Goal: Information Seeking & Learning: Learn about a topic

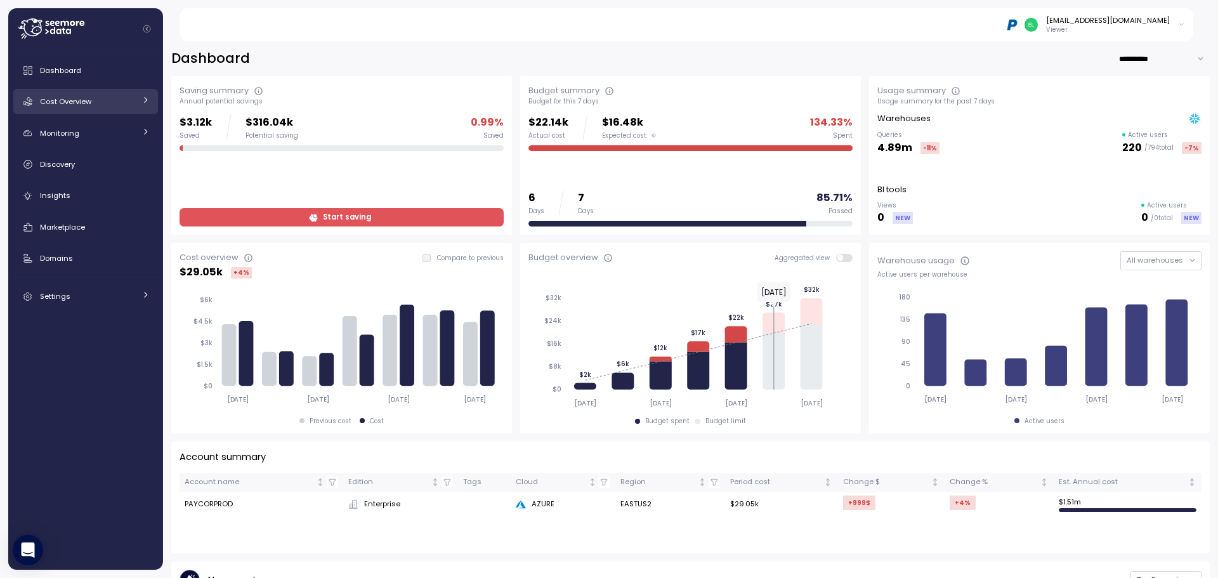
click at [62, 100] on span "Cost Overview" at bounding box center [65, 101] width 51 height 10
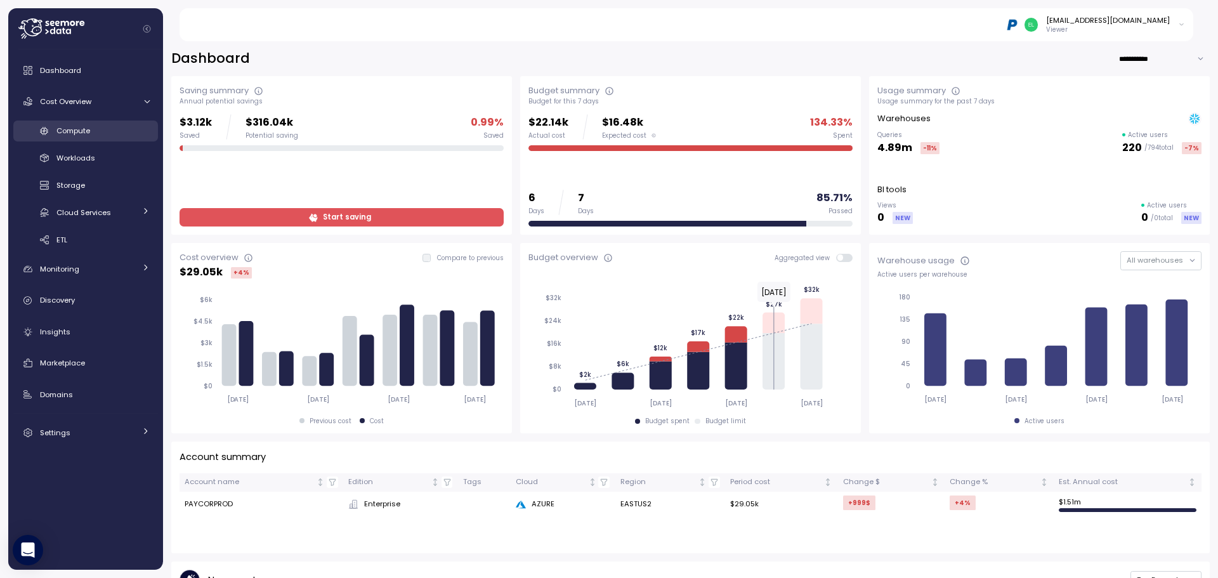
click at [77, 129] on span "Compute" at bounding box center [73, 131] width 34 height 10
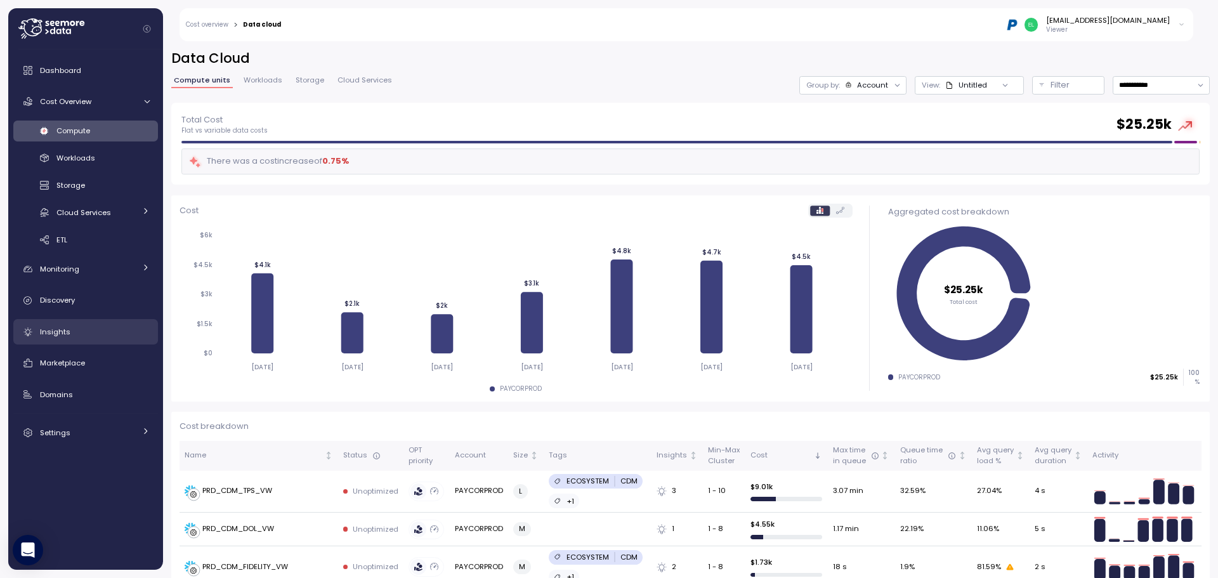
click at [85, 343] on link "Insights" at bounding box center [85, 331] width 145 height 25
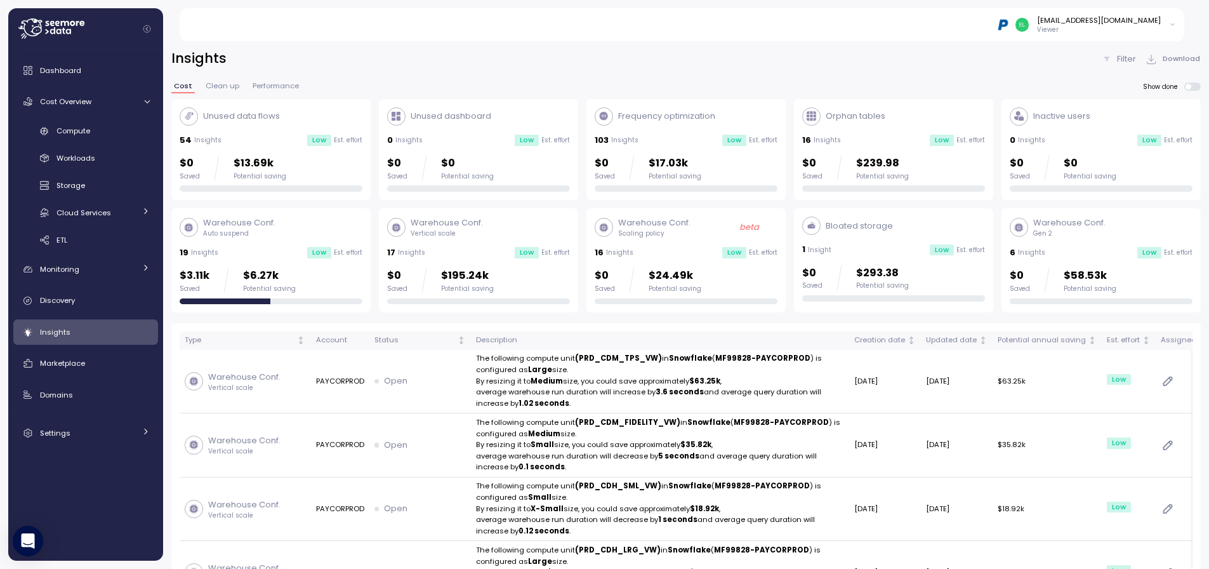
click at [669, 286] on div "Potential saving" at bounding box center [674, 288] width 53 height 9
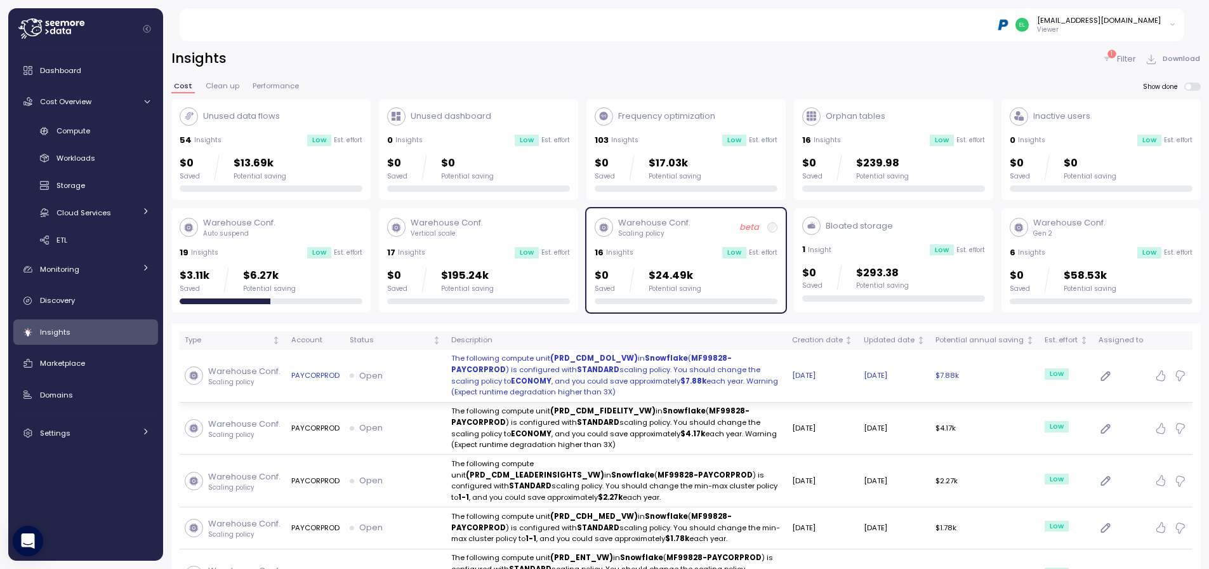
click at [714, 383] on p "The following compute unit (PRD_CDM_DOL_VW) in Snowflake ( MF99828-PAYCORPROD )…" at bounding box center [616, 375] width 331 height 45
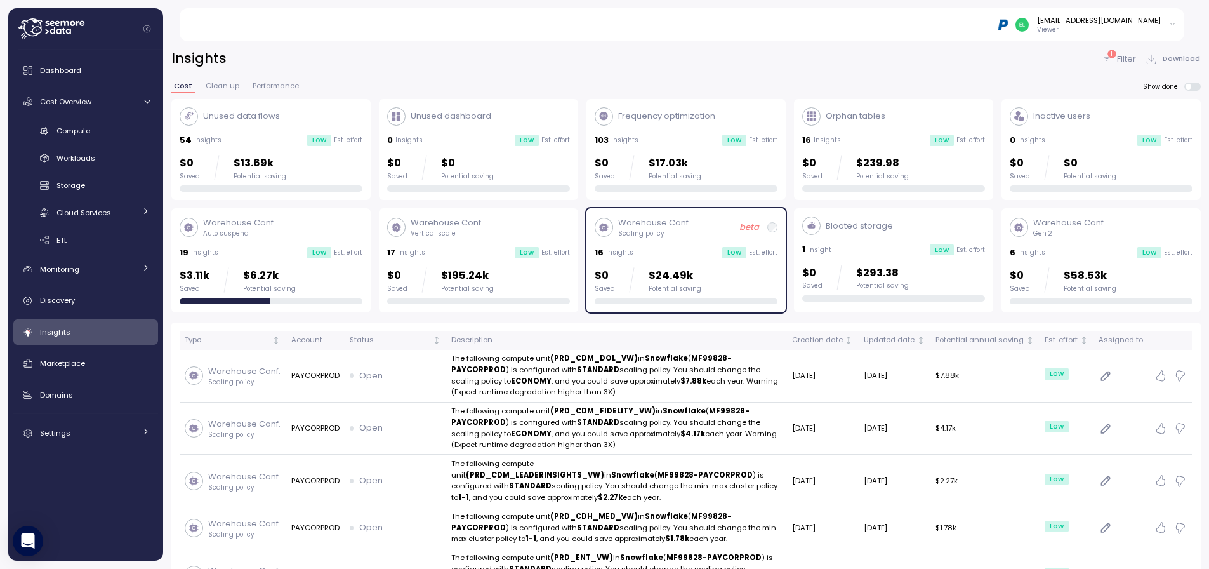
click at [1121, 238] on div "Warehouse Conf. Gen 2 6 Insights Low Est. effort $0 Saved $58.53k Potential sav…" at bounding box center [1100, 260] width 183 height 88
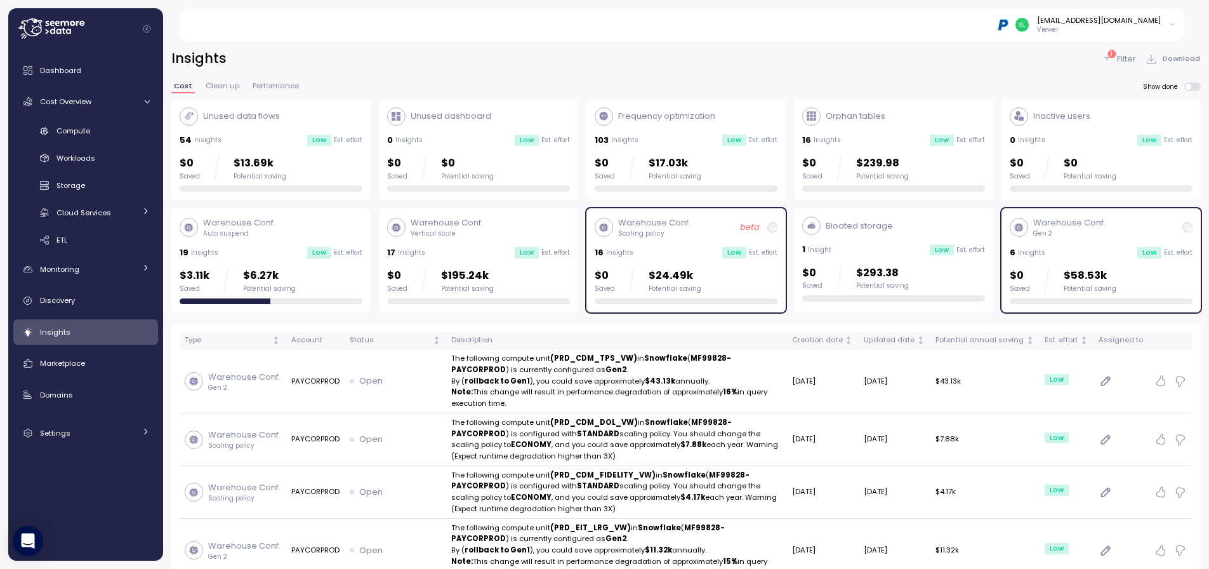
click at [699, 244] on div "Warehouse Conf. Scaling policy beta 16 Insights Low Est. effort $0 Saved $24.49…" at bounding box center [686, 260] width 183 height 88
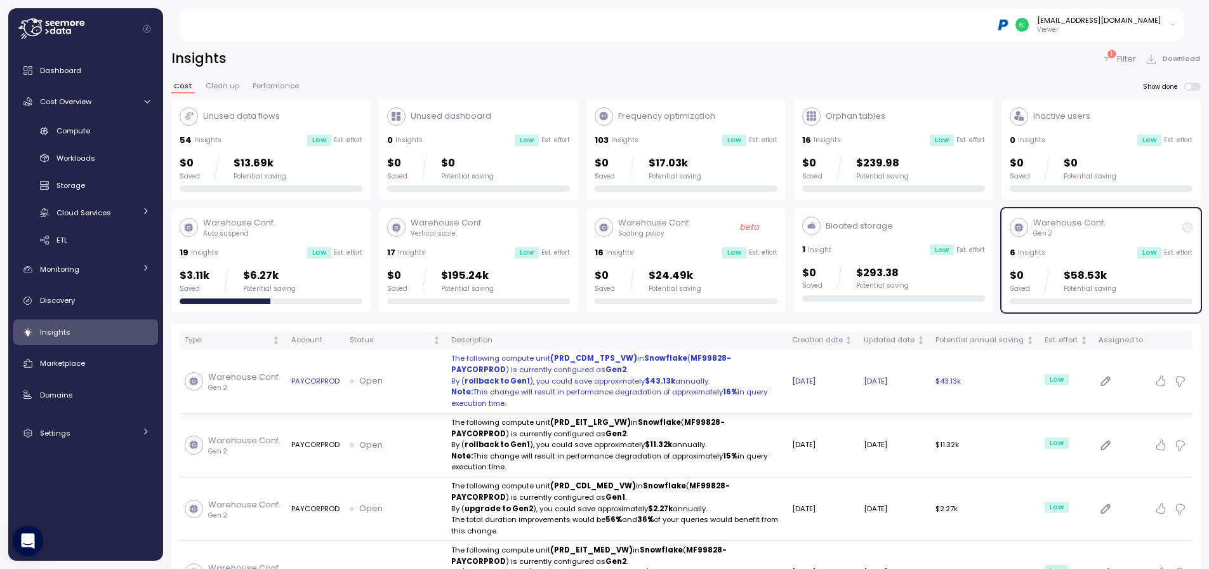
click at [963, 390] on td "$43.13k" at bounding box center [984, 382] width 109 height 64
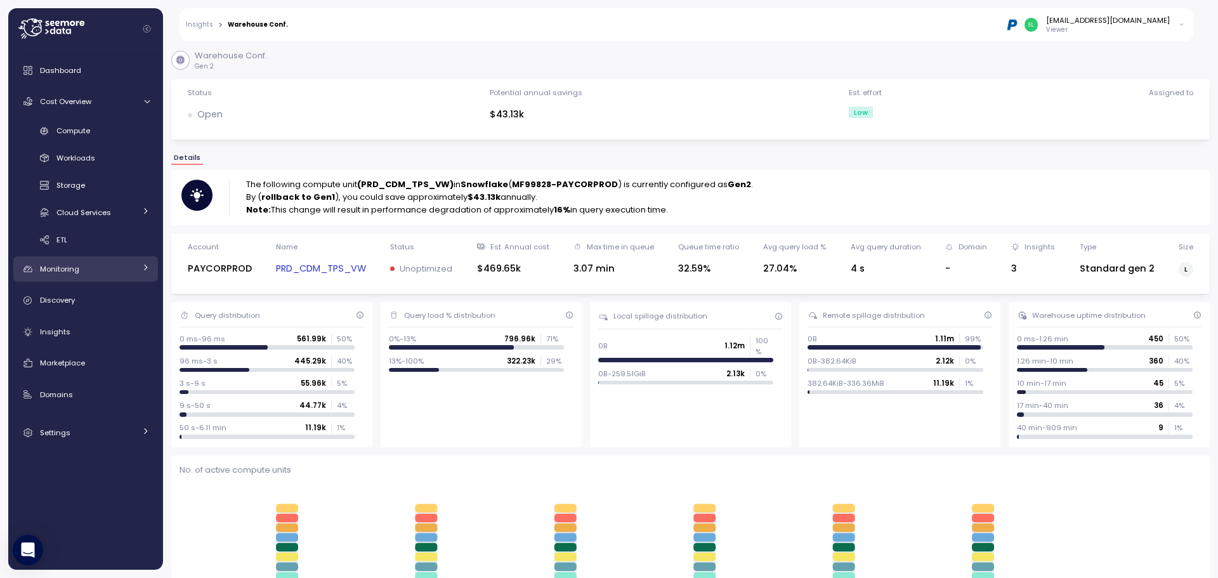
click at [80, 266] on div "Monitoring" at bounding box center [87, 269] width 95 height 13
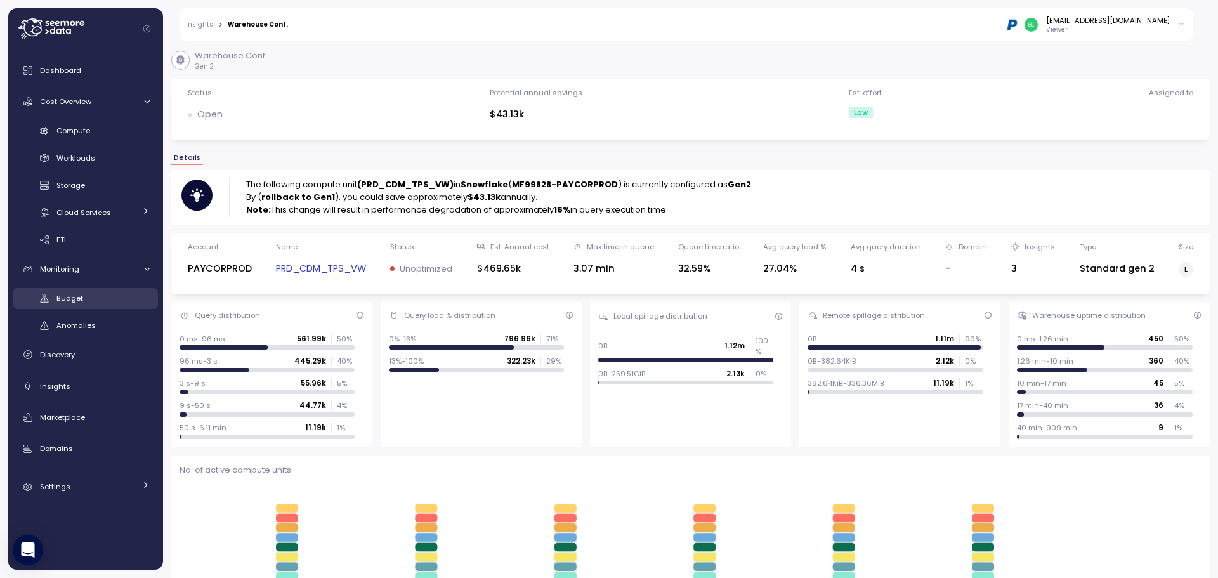
click at [83, 300] on div "Budget" at bounding box center [102, 298] width 93 height 13
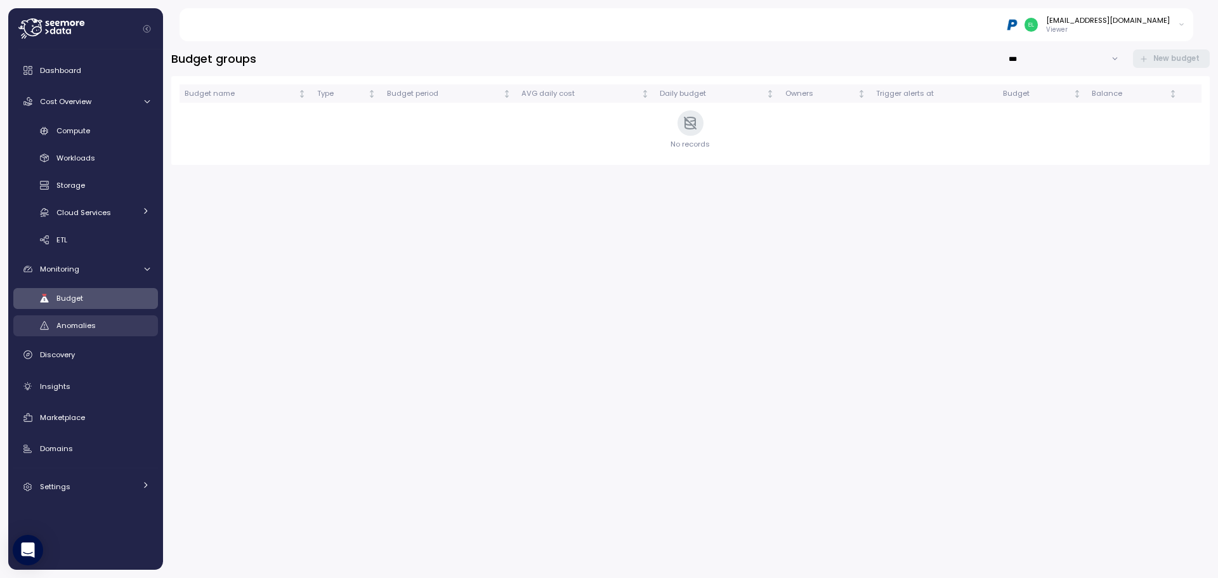
click at [86, 322] on span "Anomalies" at bounding box center [75, 325] width 39 height 10
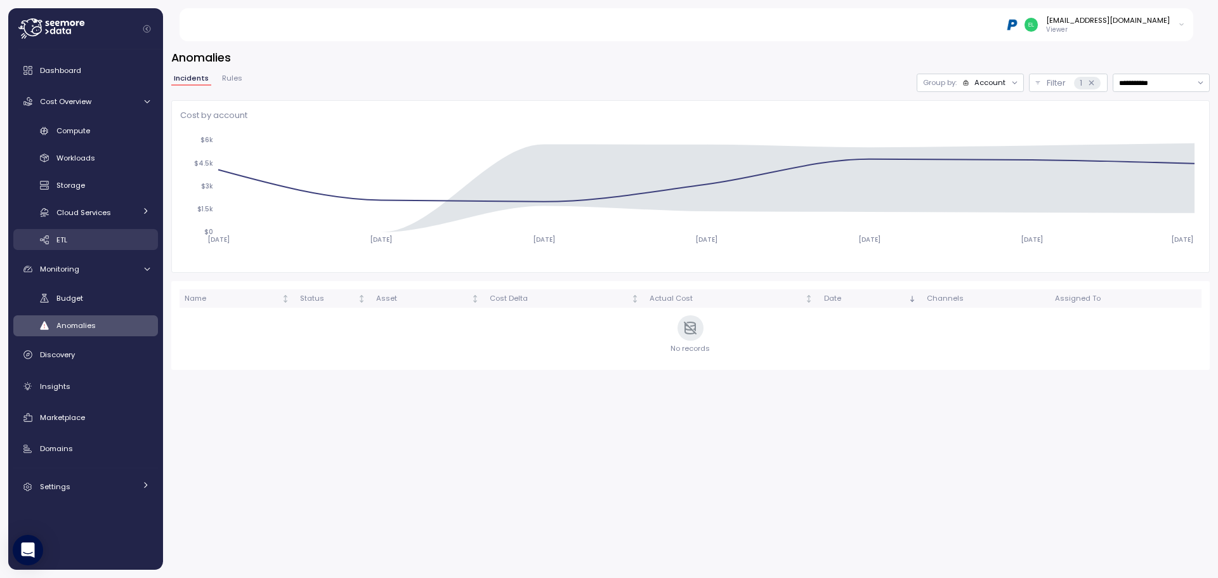
click at [64, 240] on span "ETL" at bounding box center [61, 240] width 11 height 10
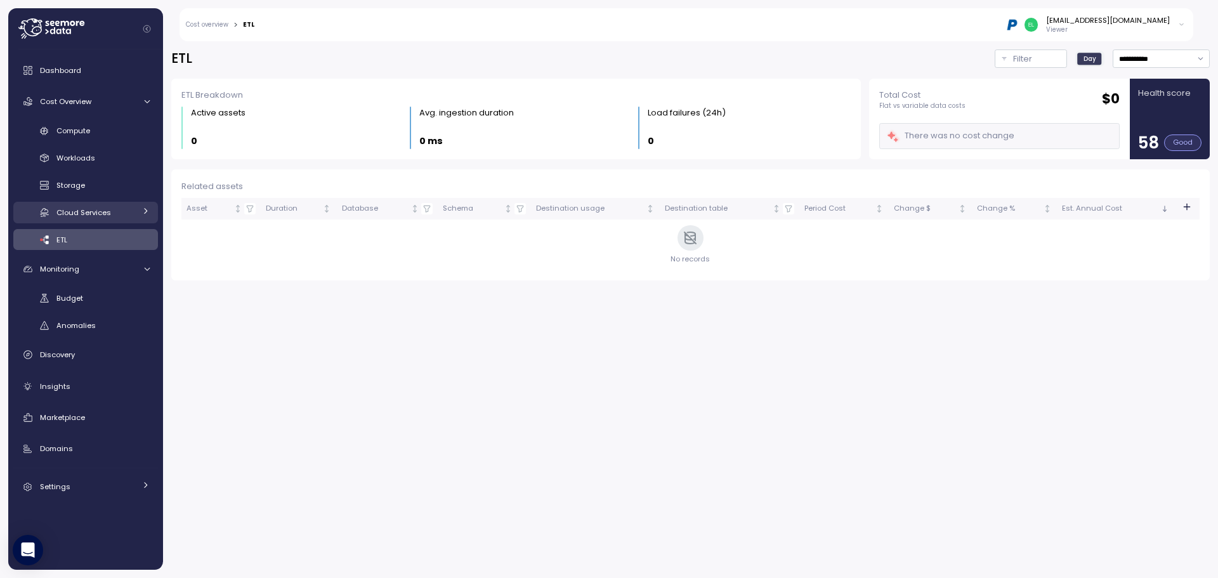
click at [74, 208] on span "Cloud Services" at bounding box center [83, 212] width 55 height 10
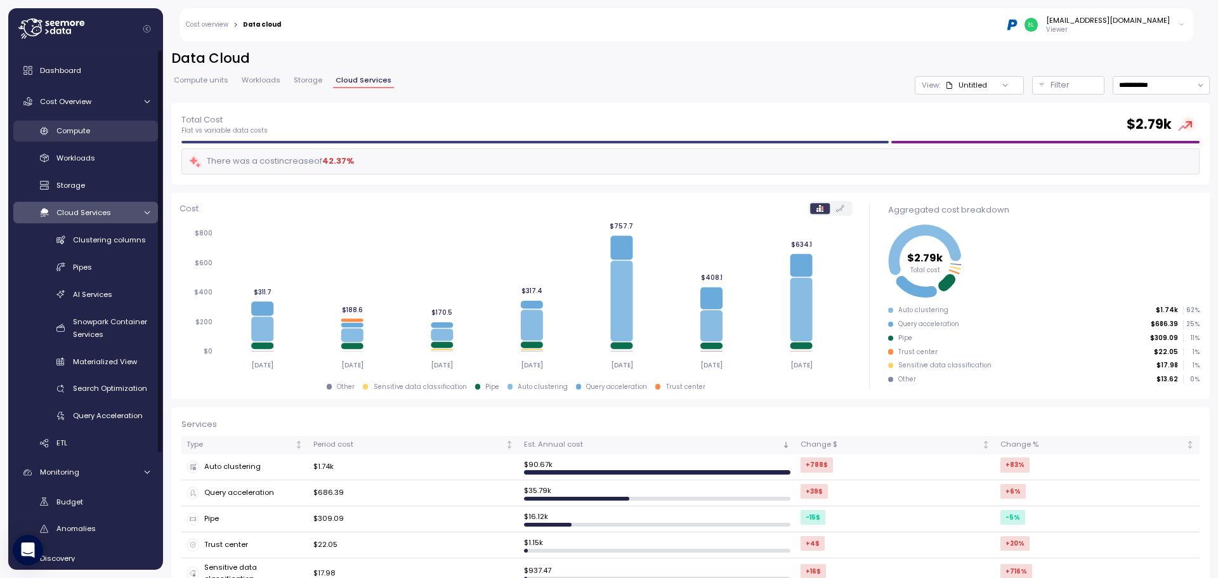
click at [93, 128] on div "Compute" at bounding box center [102, 130] width 93 height 13
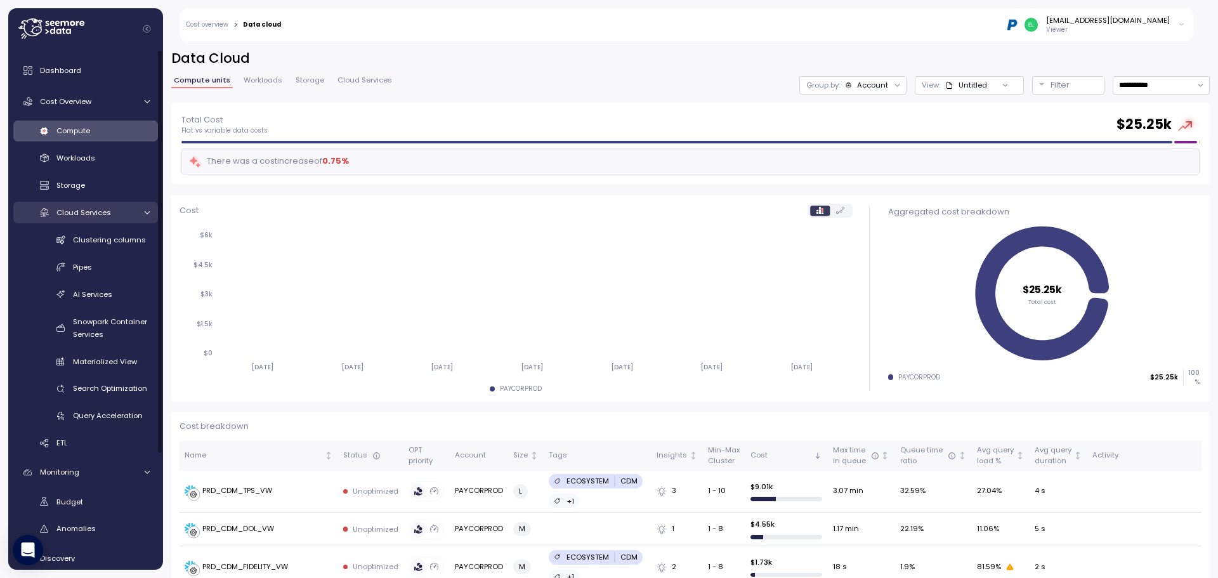
click at [152, 214] on link "Cloud Services" at bounding box center [85, 212] width 145 height 21
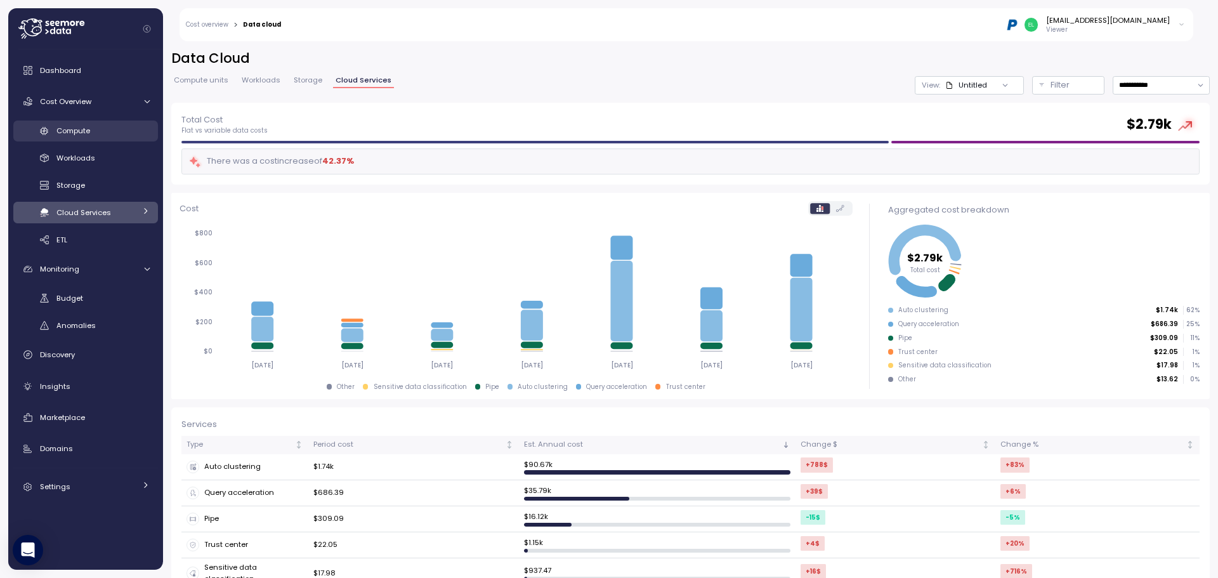
click at [95, 127] on div "Compute" at bounding box center [102, 130] width 93 height 13
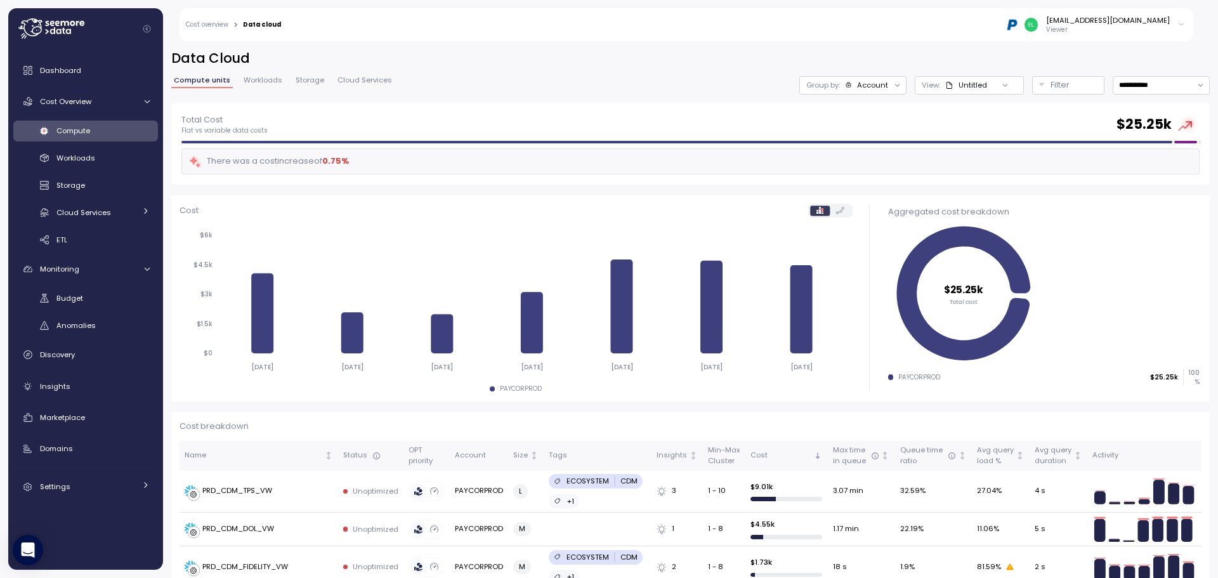
click at [100, 129] on div "Compute" at bounding box center [102, 130] width 93 height 13
click at [860, 88] on div "Account" at bounding box center [872, 85] width 31 height 10
click at [856, 181] on div "Tags" at bounding box center [829, 176] width 76 height 15
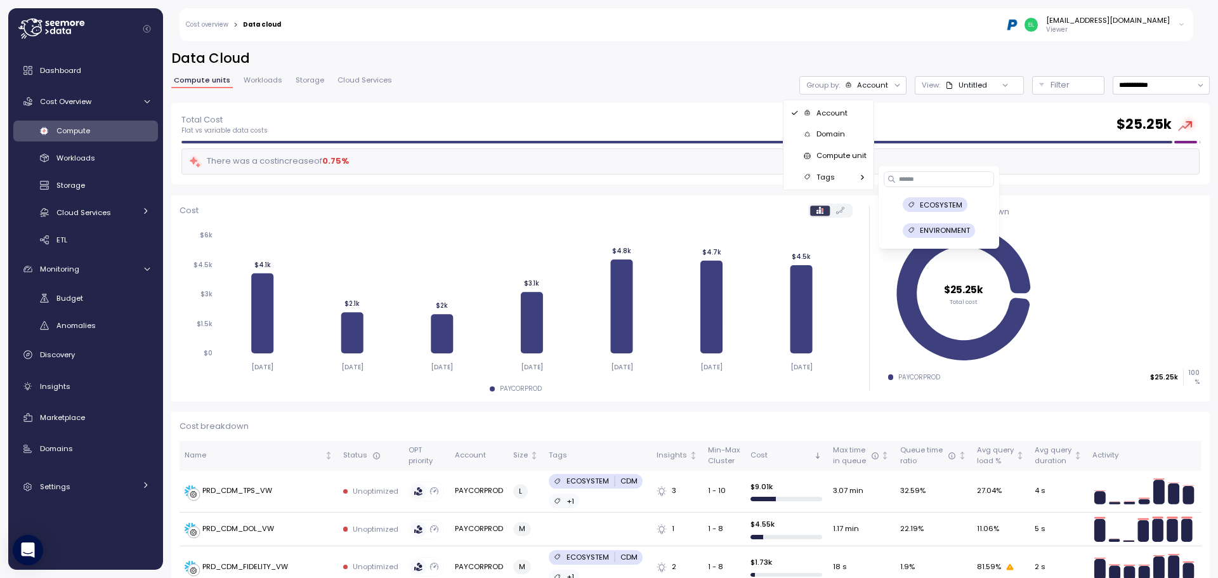
click at [947, 107] on div "Total Cost Flat vs variable data costs $ 25.25k There was a cost increase of 0.…" at bounding box center [690, 144] width 1039 height 82
click at [987, 84] on div at bounding box center [1005, 85] width 36 height 18
click at [1001, 82] on icon at bounding box center [1005, 85] width 8 height 8
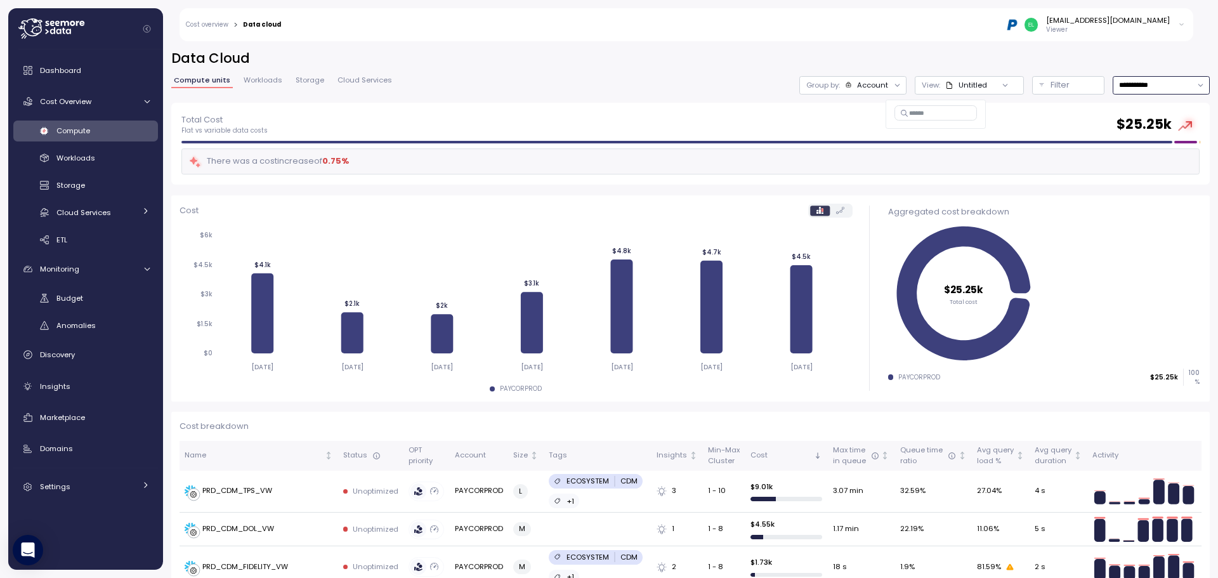
click at [1150, 84] on input "**********" at bounding box center [1161, 85] width 97 height 18
type input "*********"
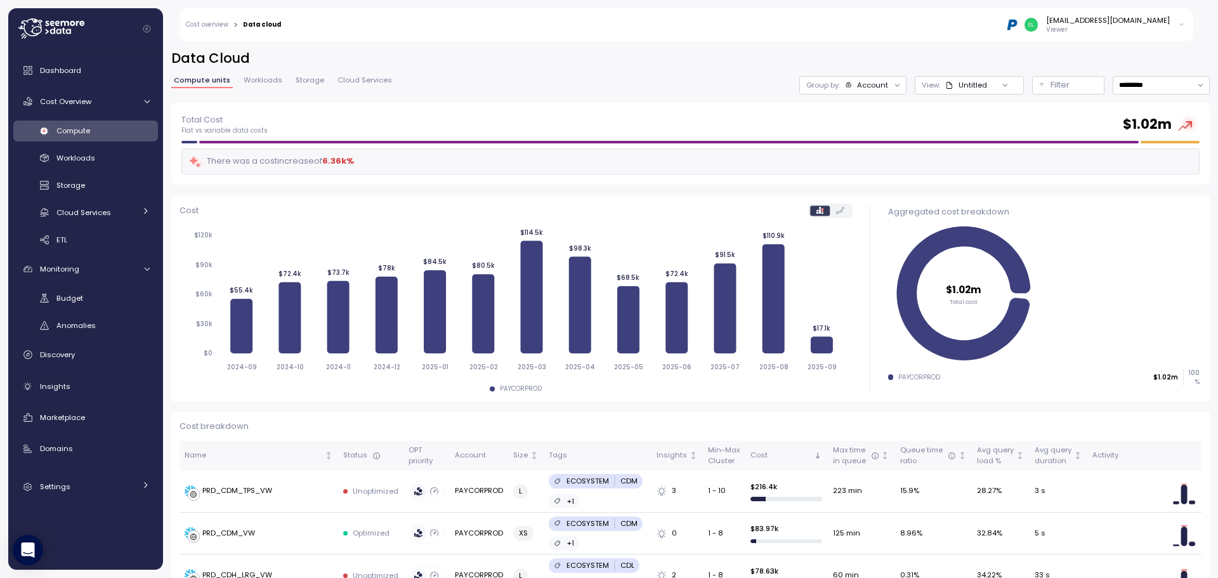
click at [976, 122] on div "Total Cost Flat vs variable data costs $ 1.02m" at bounding box center [690, 124] width 1018 height 23
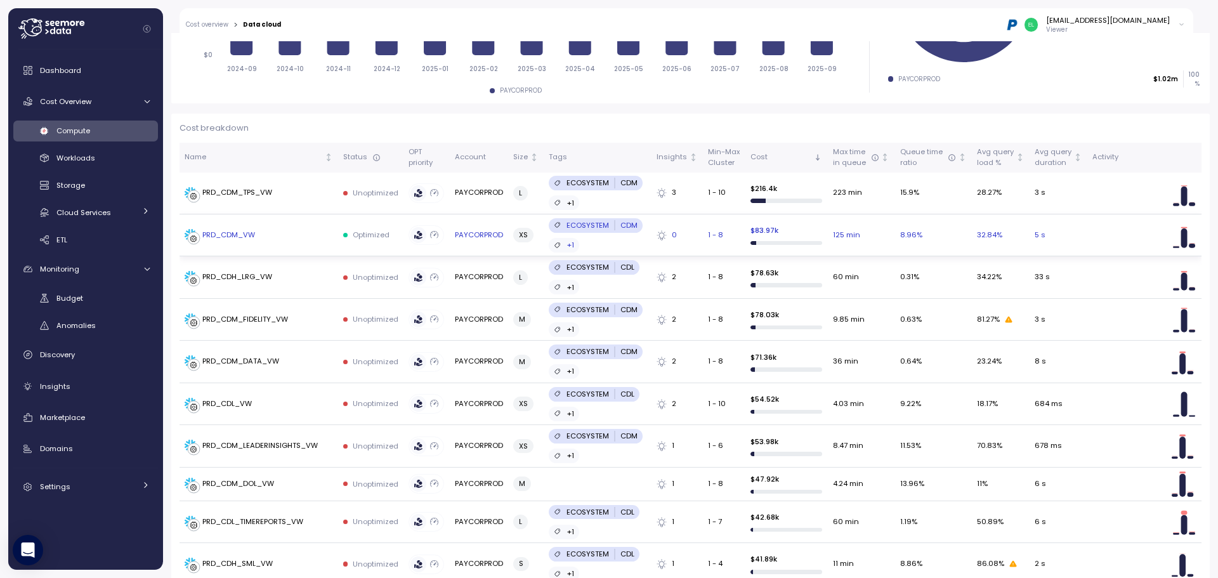
scroll to position [317, 0]
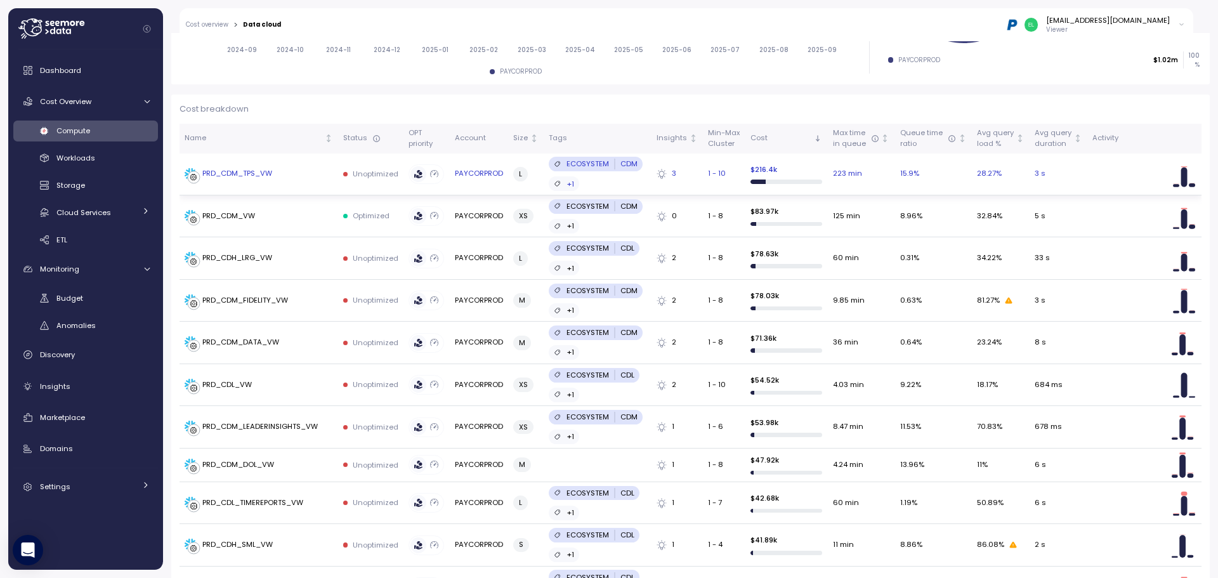
click at [680, 169] on div "3" at bounding box center [677, 173] width 41 height 11
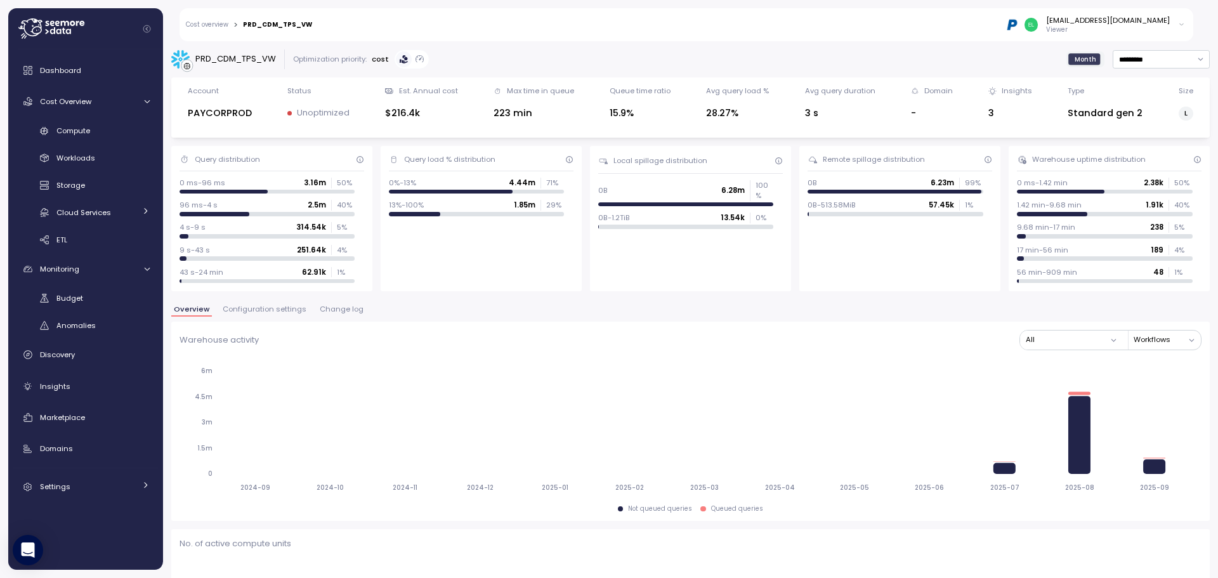
click at [386, 89] on icon at bounding box center [389, 91] width 8 height 6
click at [393, 117] on div "$216.4k" at bounding box center [421, 113] width 72 height 15
click at [1002, 89] on div "Insights" at bounding box center [1017, 91] width 30 height 10
click at [409, 114] on div "$216.4k" at bounding box center [421, 113] width 72 height 15
click at [1128, 61] on input "*********" at bounding box center [1161, 59] width 97 height 18
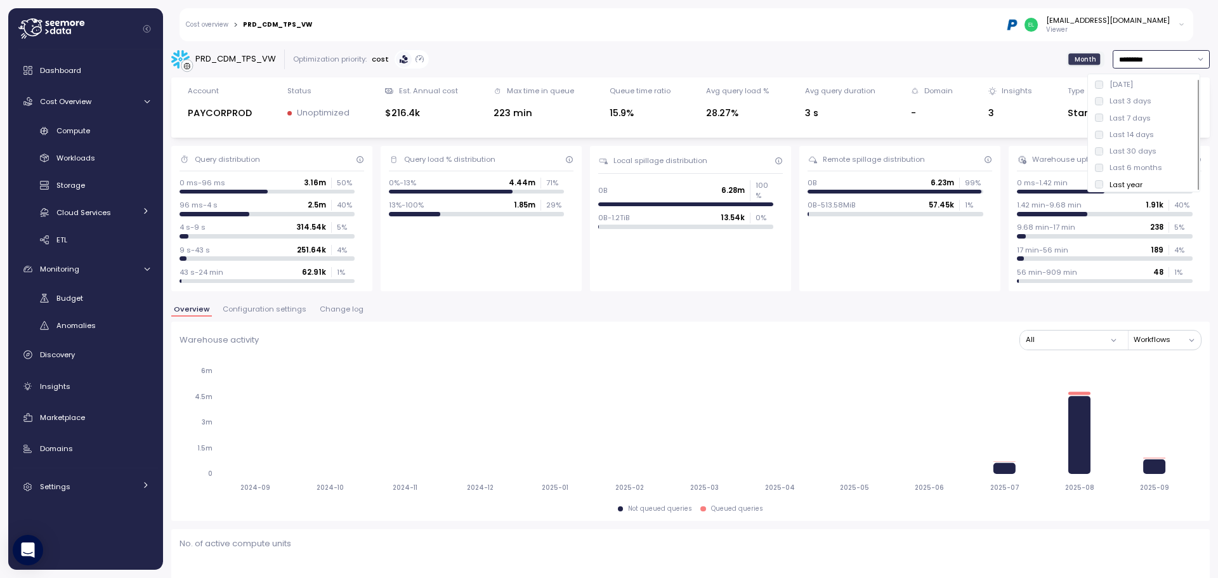
scroll to position [3, 0]
type input "**********"
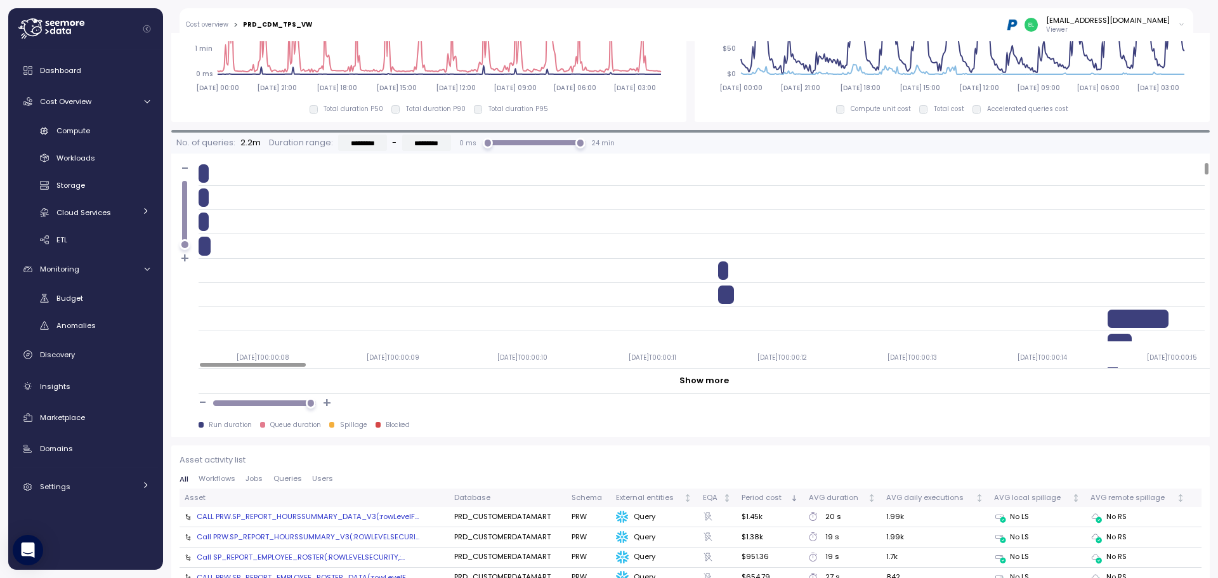
scroll to position [1015, 0]
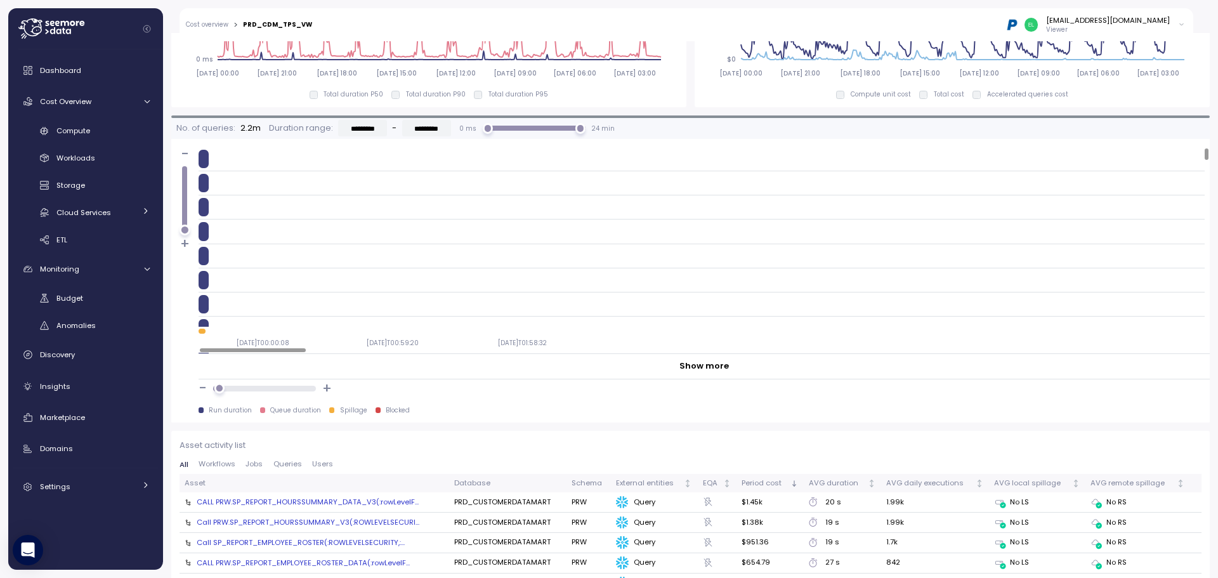
drag, startPoint x: 310, startPoint y: 386, endPoint x: 219, endPoint y: 388, distance: 91.4
click at [219, 388] on div at bounding box center [219, 388] width 11 height 11
drag, startPoint x: 220, startPoint y: 386, endPoint x: 291, endPoint y: 390, distance: 70.5
click at [291, 390] on div at bounding box center [291, 388] width 11 height 11
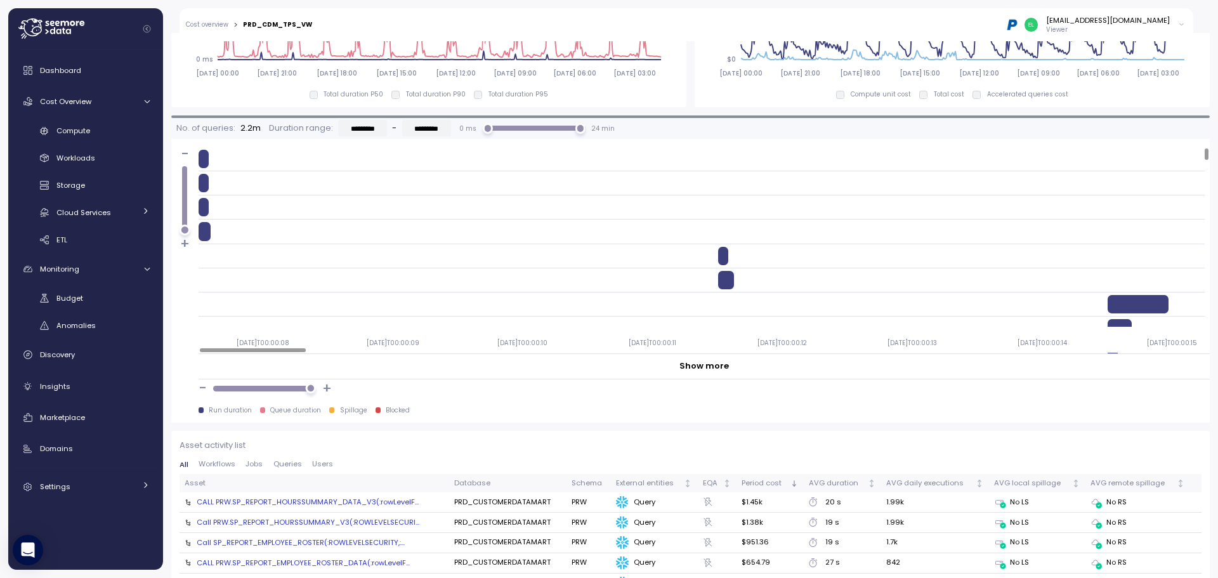
drag, startPoint x: 291, startPoint y: 391, endPoint x: 334, endPoint y: 388, distance: 43.9
click at [334, 388] on div "- +" at bounding box center [704, 388] width 1011 height 18
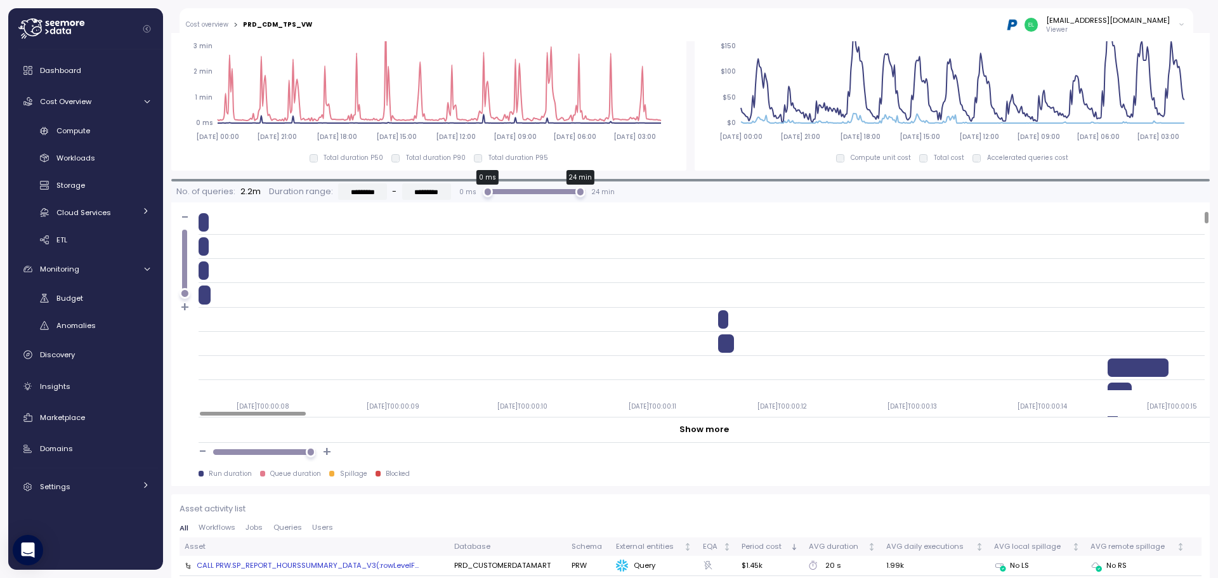
drag, startPoint x: 577, startPoint y: 194, endPoint x: 559, endPoint y: 193, distance: 17.8
click at [545, 194] on div "0 ms 24 min" at bounding box center [534, 191] width 93 height 5
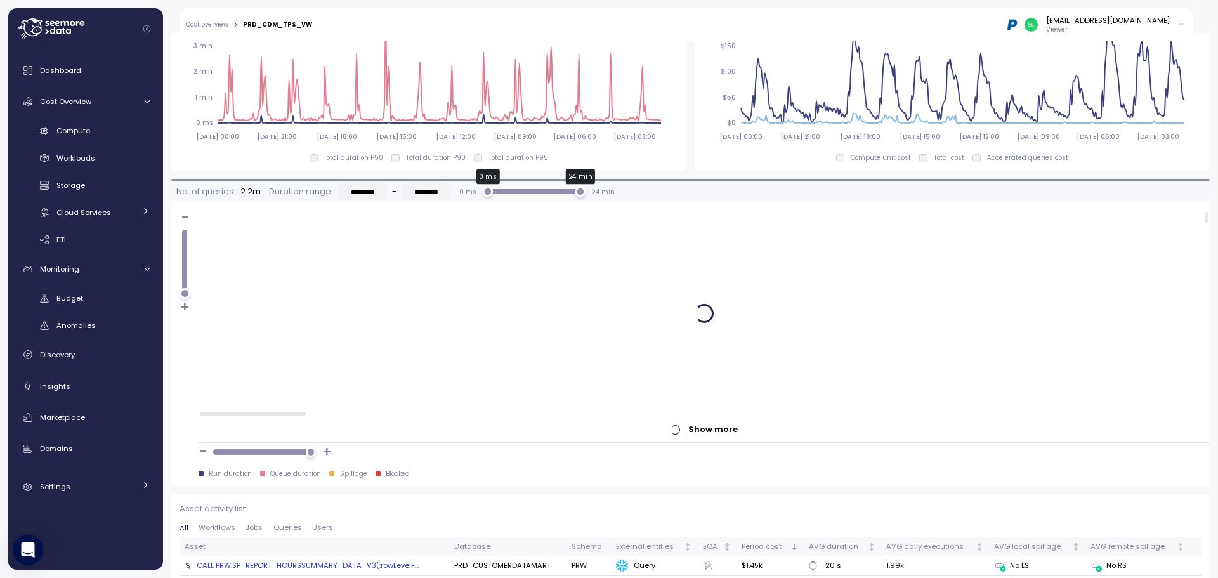
click at [493, 189] on div "0 ms" at bounding box center [487, 192] width 11 height 11
type input "*********"
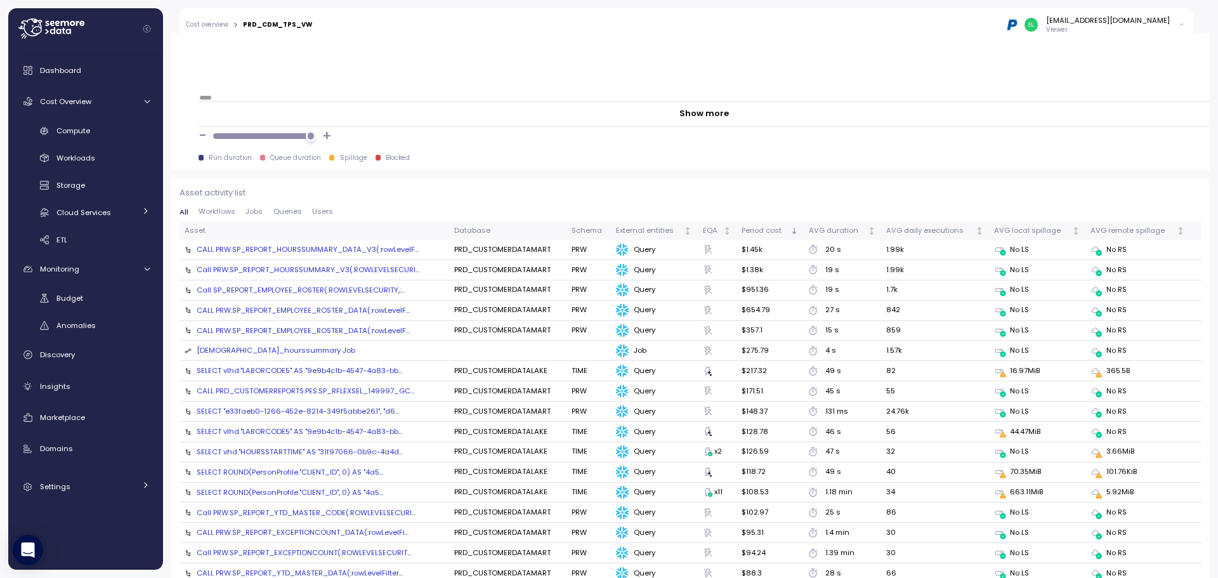
scroll to position [1269, 0]
click at [705, 372] on icon at bounding box center [708, 370] width 7 height 10
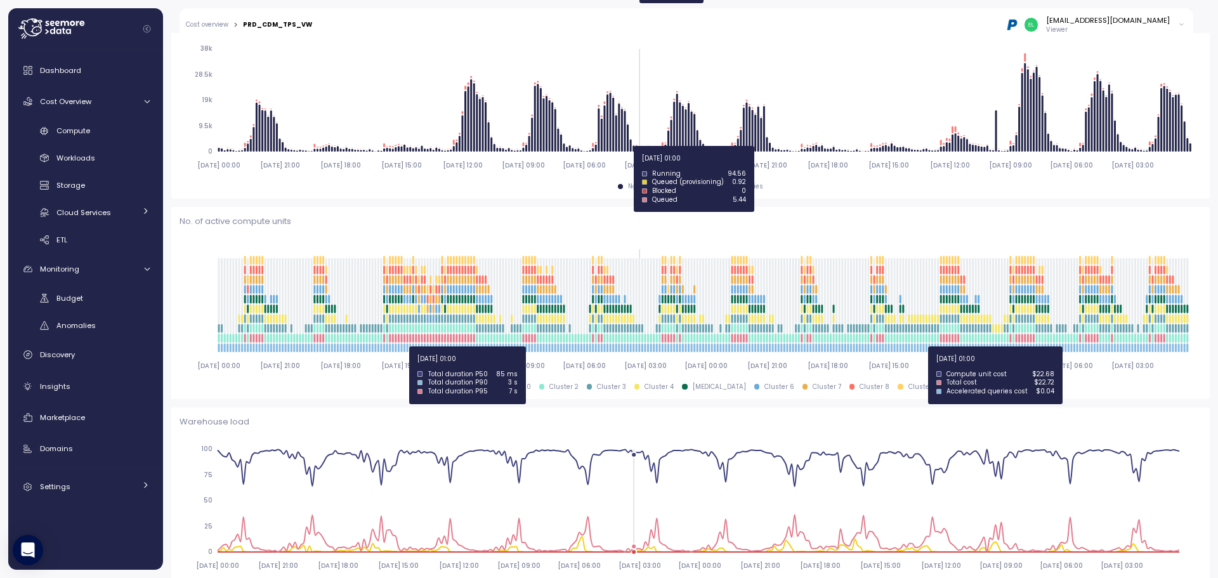
scroll to position [0, 0]
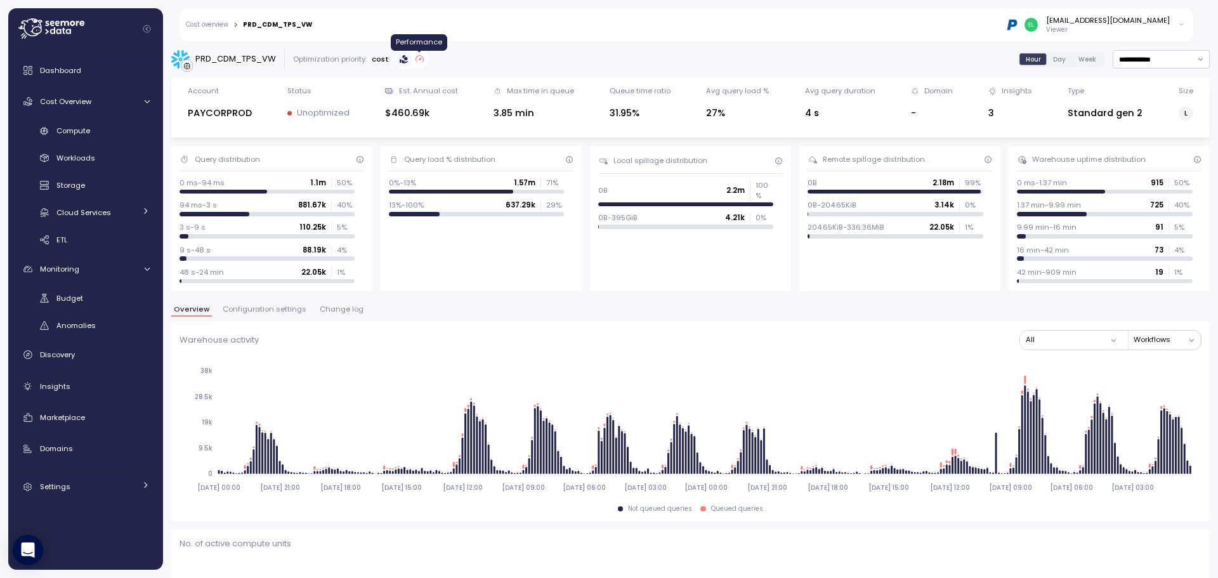
click at [418, 58] on icon at bounding box center [420, 59] width 8 height 8
click at [1079, 62] on span "Week" at bounding box center [1088, 60] width 18 height 10
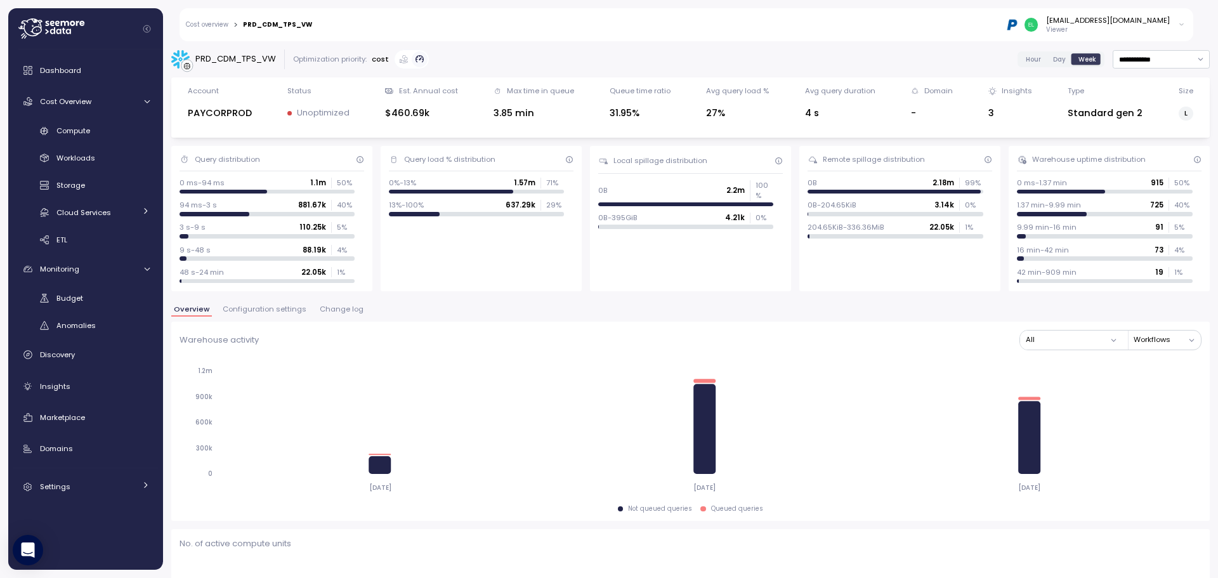
click at [1053, 60] on span "Day" at bounding box center [1059, 60] width 13 height 10
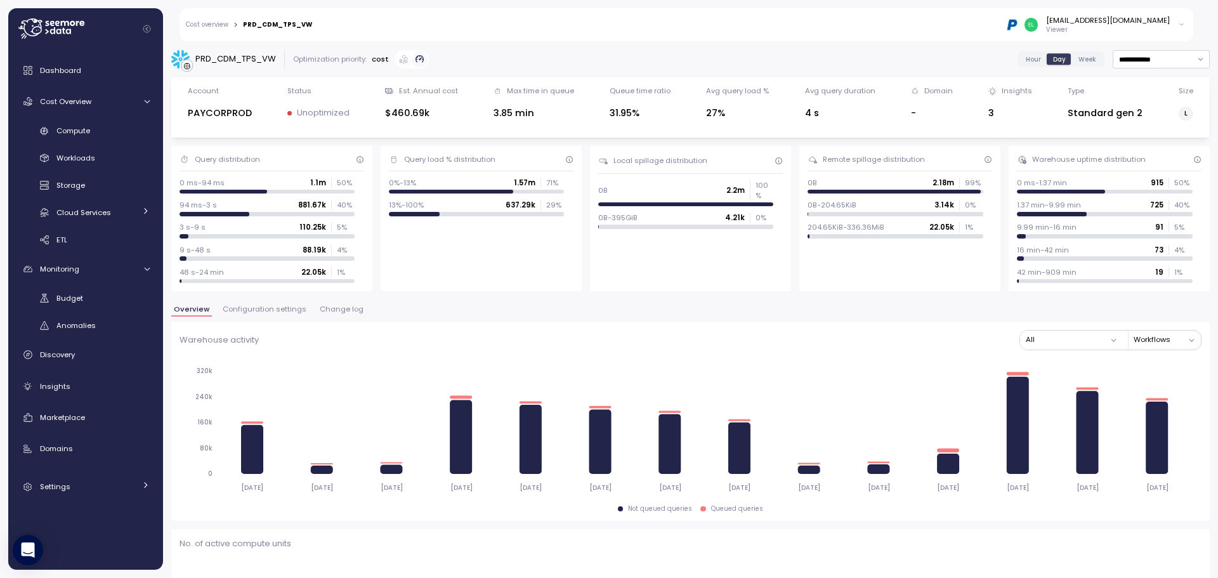
click at [1164, 339] on button "Workflows" at bounding box center [1167, 340] width 67 height 18
click at [256, 307] on span "Configuration settings" at bounding box center [265, 309] width 84 height 7
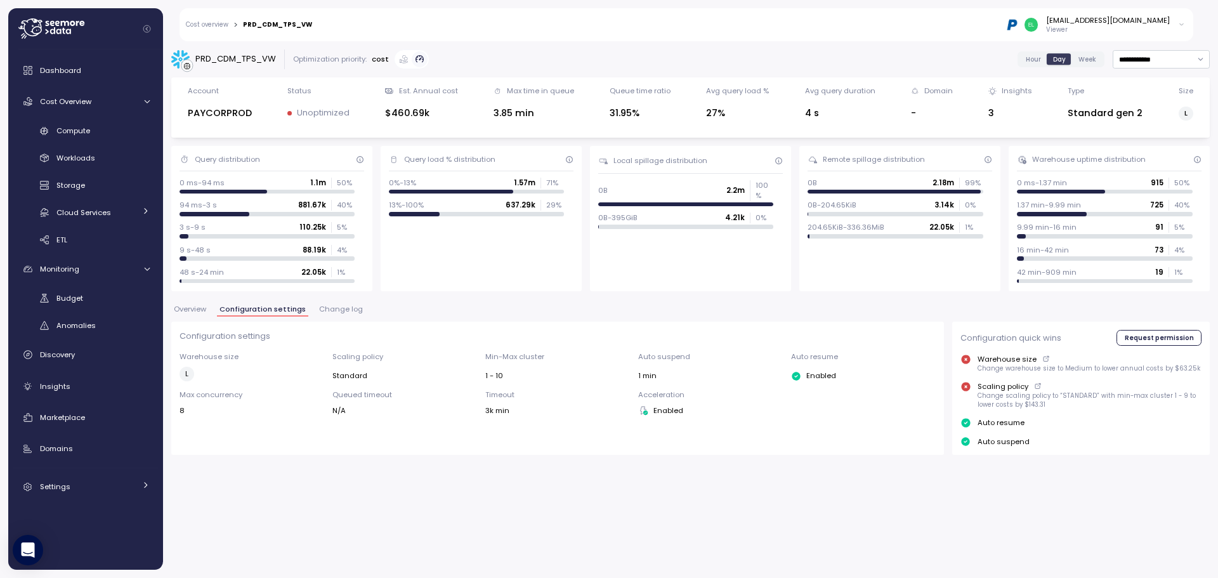
click at [339, 308] on span "Change log" at bounding box center [341, 309] width 44 height 7
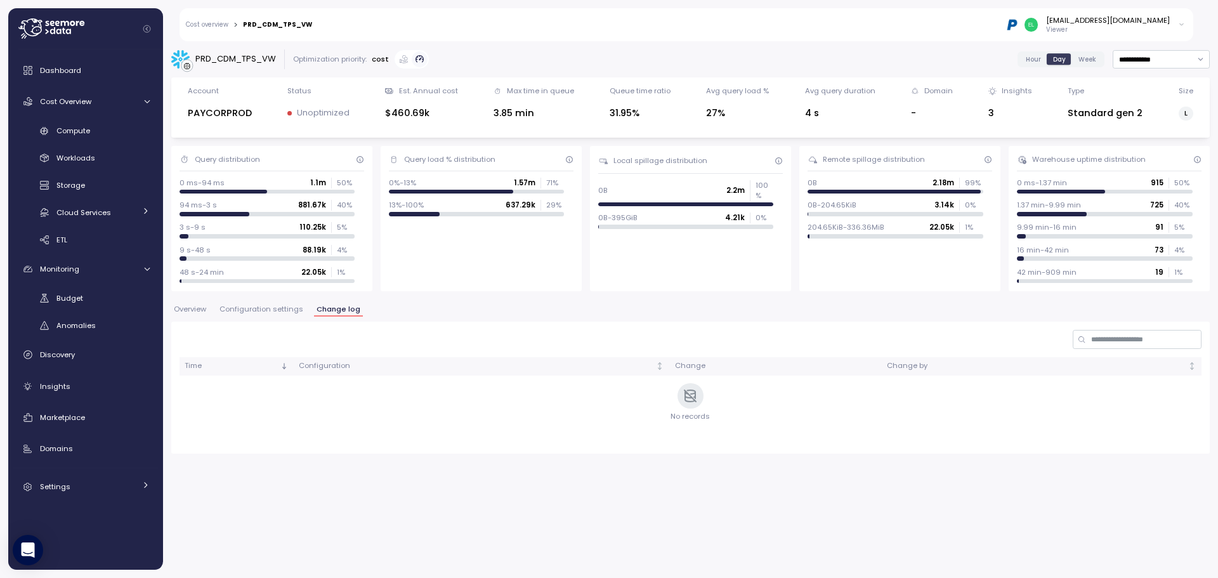
click at [698, 402] on div "Time Configuration Change Change by" at bounding box center [691, 393] width 1022 height 72
click at [1152, 60] on input "**********" at bounding box center [1161, 59] width 97 height 18
type input "*********"
click at [688, 386] on div "Time Configuration Change Change by" at bounding box center [691, 393] width 1022 height 72
click at [650, 402] on div "Time Configuration Change Change by" at bounding box center [691, 393] width 1022 height 72
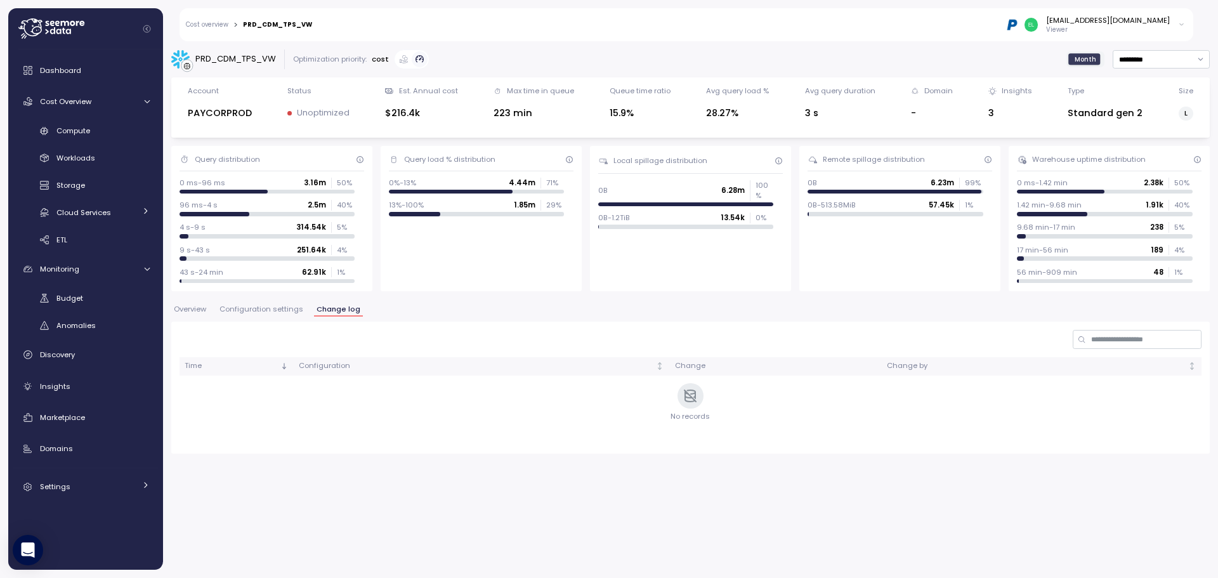
click at [713, 407] on div "Time Configuration Change Change by" at bounding box center [691, 393] width 1022 height 72
click at [688, 366] on div "Change" at bounding box center [776, 365] width 202 height 11
click at [190, 308] on span "Overview" at bounding box center [190, 309] width 32 height 7
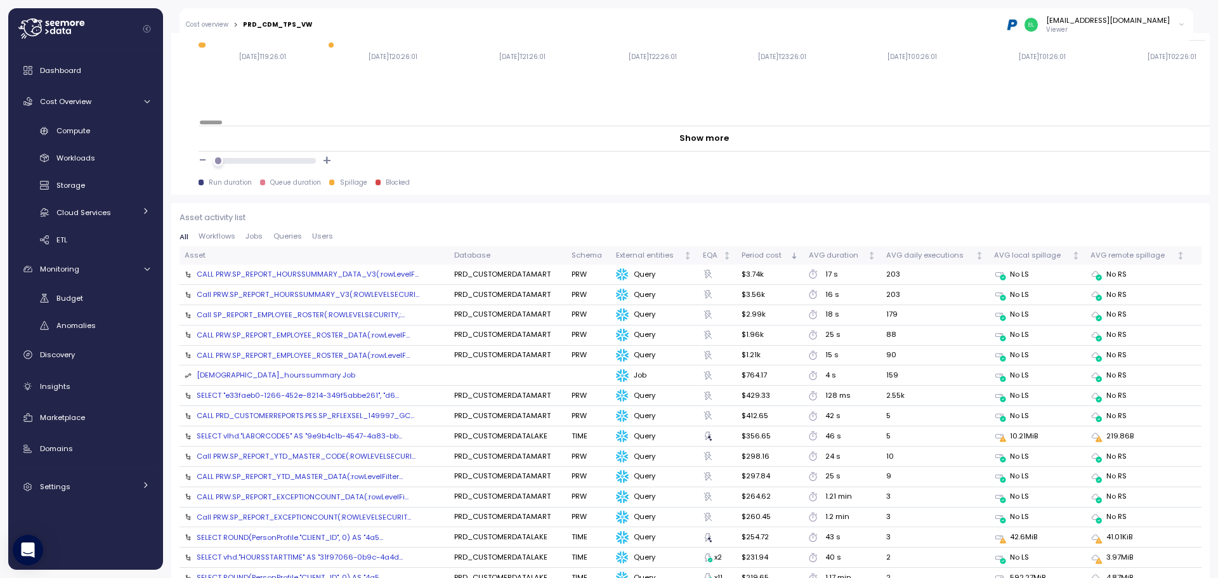
scroll to position [1269, 0]
